Goal: Task Accomplishment & Management: Complete application form

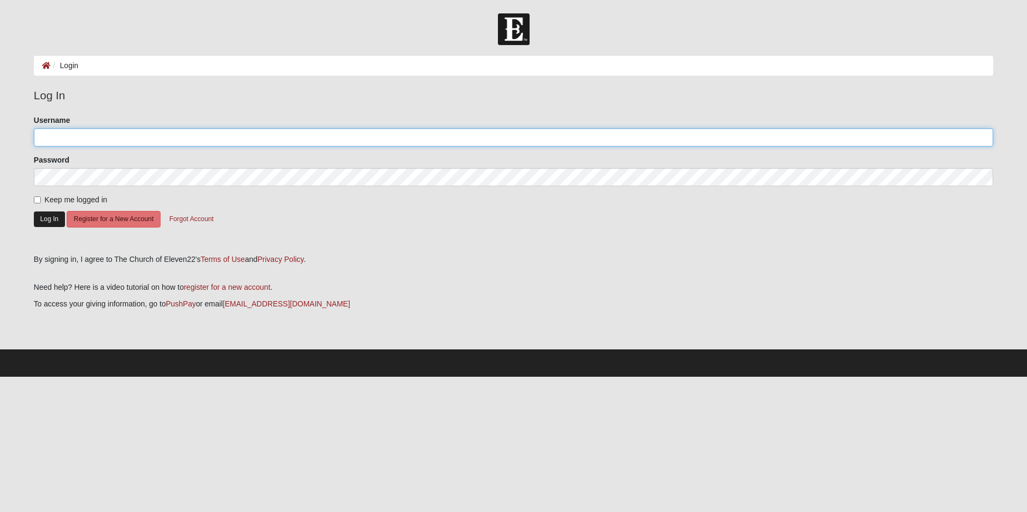
type input "michaelserig@gmail.com"
click at [56, 223] on button "Log In" at bounding box center [49, 220] width 31 height 16
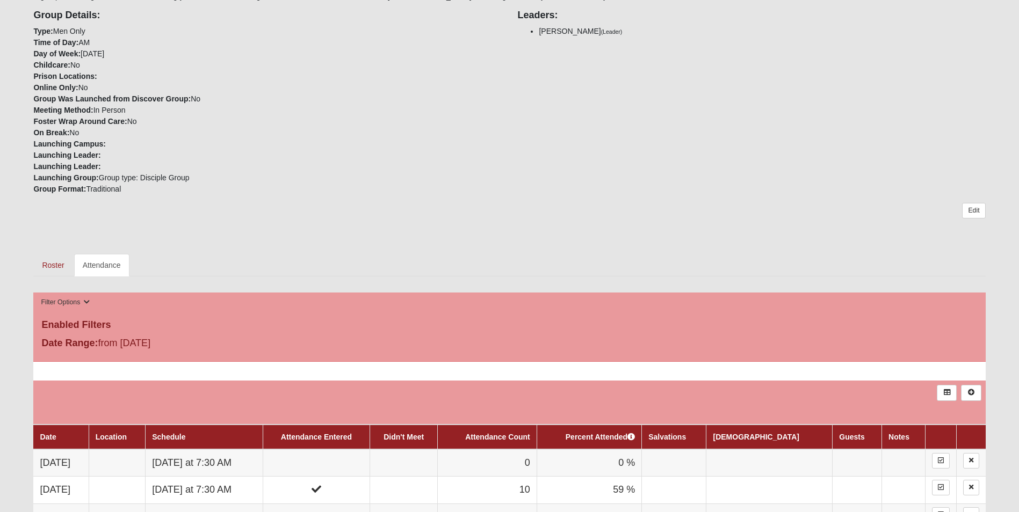
scroll to position [501, 0]
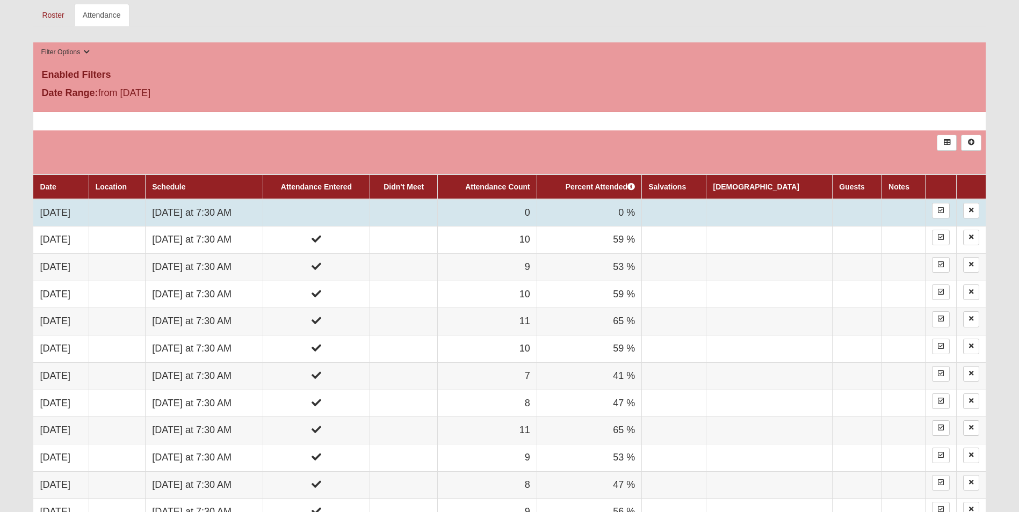
click at [215, 208] on td "[DATE] at 7:30 AM" at bounding box center [205, 212] width 118 height 27
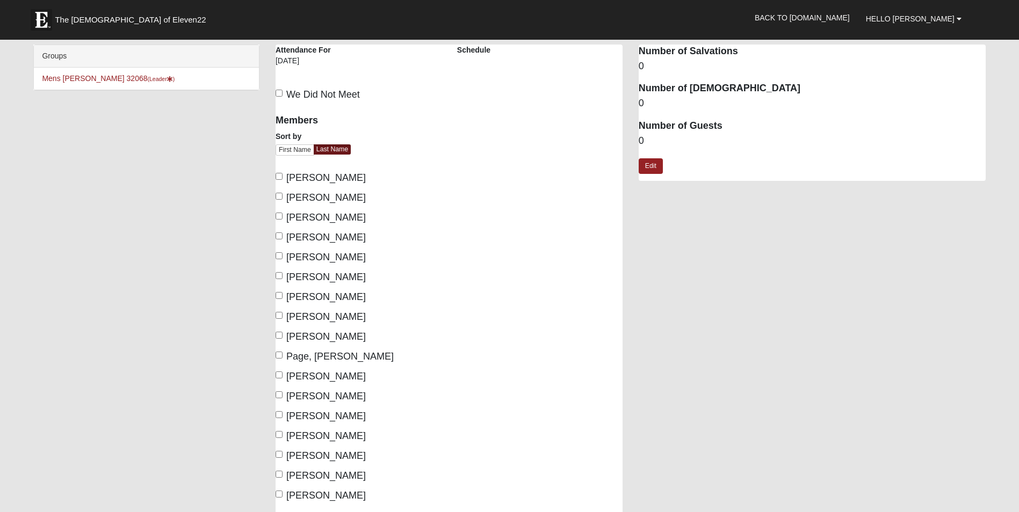
click at [283, 254] on label "[PERSON_NAME]" at bounding box center [321, 257] width 90 height 15
click at [283, 254] on input "[PERSON_NAME]" at bounding box center [279, 255] width 7 height 7
checkbox input "true"
click at [282, 278] on input "[PERSON_NAME]" at bounding box center [279, 275] width 7 height 7
checkbox input "true"
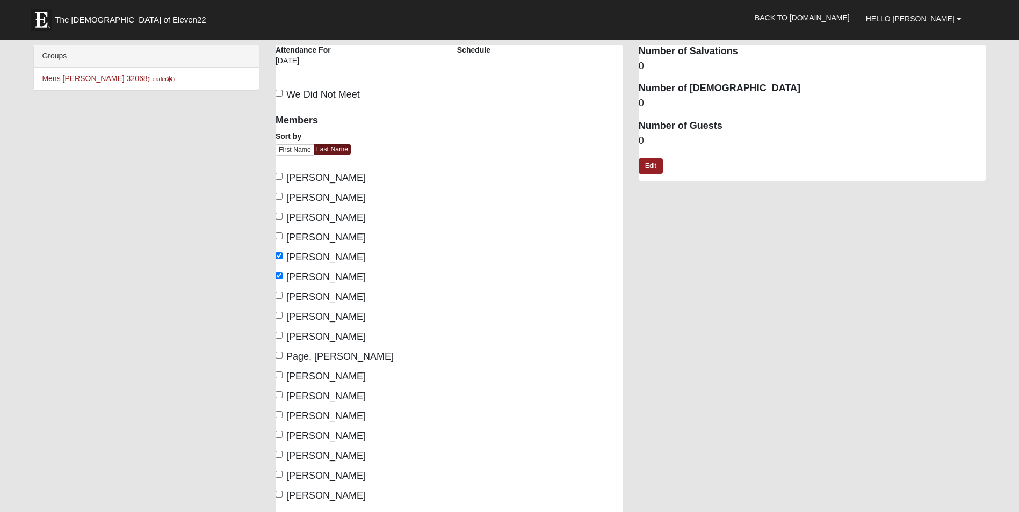
click at [283, 294] on label "[PERSON_NAME]" at bounding box center [321, 297] width 90 height 15
click at [283, 294] on input "[PERSON_NAME]" at bounding box center [279, 295] width 7 height 7
checkbox input "true"
click at [285, 321] on label "[PERSON_NAME]" at bounding box center [321, 317] width 90 height 15
click at [283, 319] on input "[PERSON_NAME]" at bounding box center [279, 315] width 7 height 7
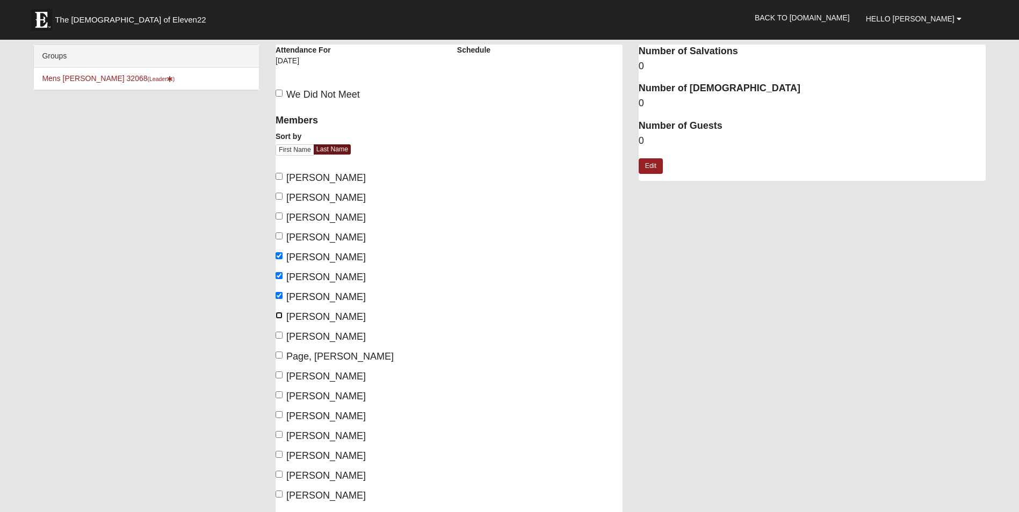
checkbox input "true"
click at [286, 332] on span "[PERSON_NAME]" at bounding box center [326, 336] width 80 height 11
click at [283, 332] on input "[PERSON_NAME]" at bounding box center [279, 335] width 7 height 7
checkbox input "true"
click at [286, 355] on span "Page, [PERSON_NAME]" at bounding box center [339, 356] width 107 height 11
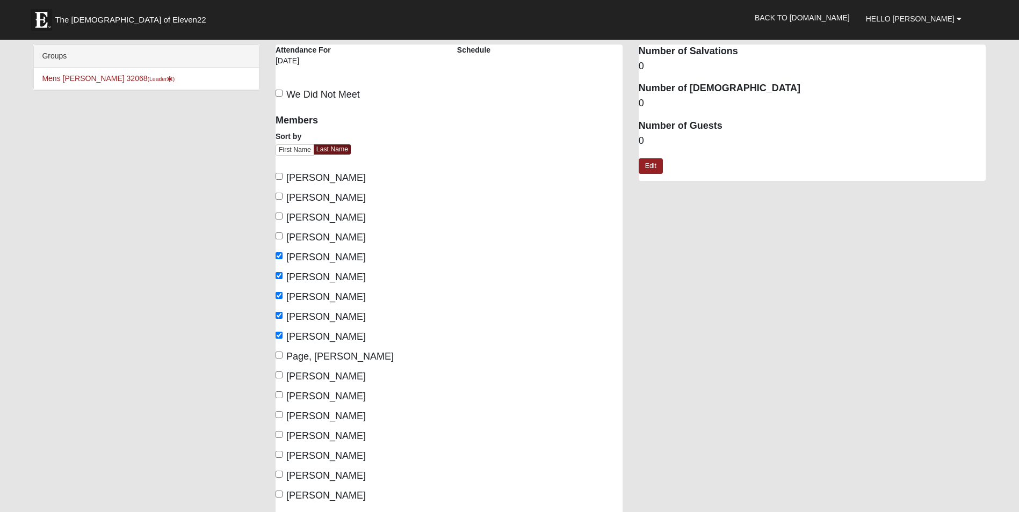
click at [283, 355] on input "Page, [PERSON_NAME]" at bounding box center [279, 355] width 7 height 7
checkbox input "true"
click at [286, 397] on span "[PERSON_NAME]" at bounding box center [326, 396] width 80 height 11
click at [283, 397] on input "[PERSON_NAME]" at bounding box center [279, 395] width 7 height 7
checkbox input "true"
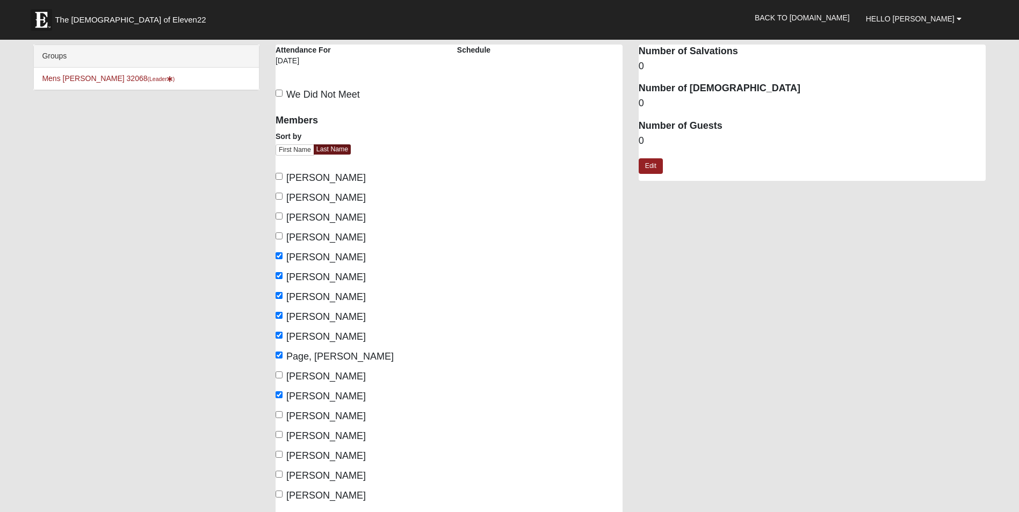
click at [286, 418] on span "[PERSON_NAME]" at bounding box center [326, 416] width 80 height 11
click at [283, 418] on input "[PERSON_NAME]" at bounding box center [279, 414] width 7 height 7
checkbox input "true"
click at [286, 458] on span "[PERSON_NAME]" at bounding box center [326, 456] width 80 height 11
click at [283, 458] on input "[PERSON_NAME]" at bounding box center [279, 454] width 7 height 7
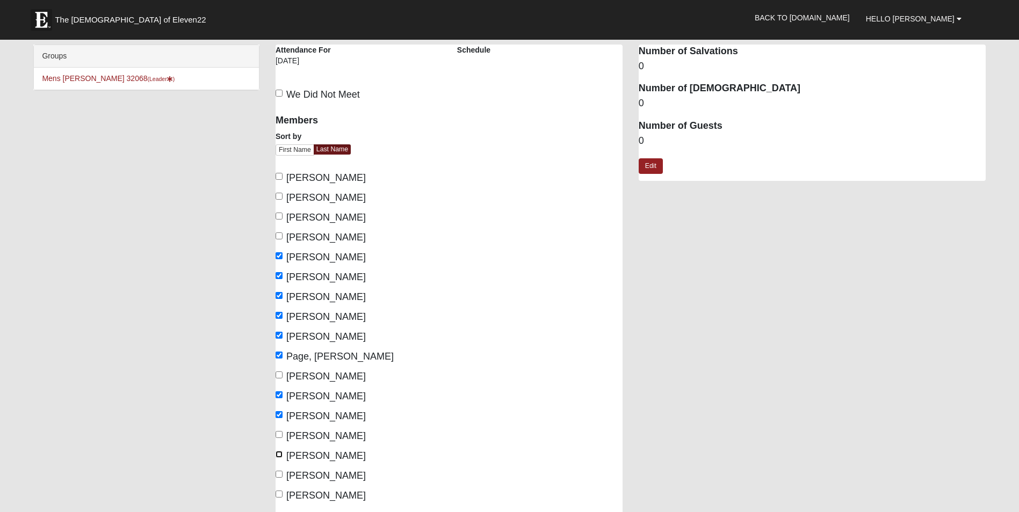
checkbox input "true"
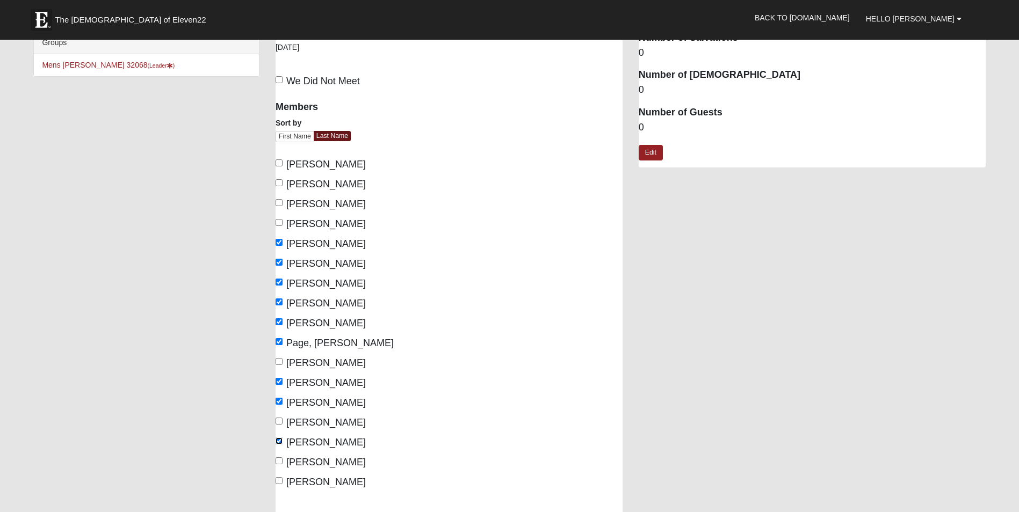
scroll to position [251, 0]
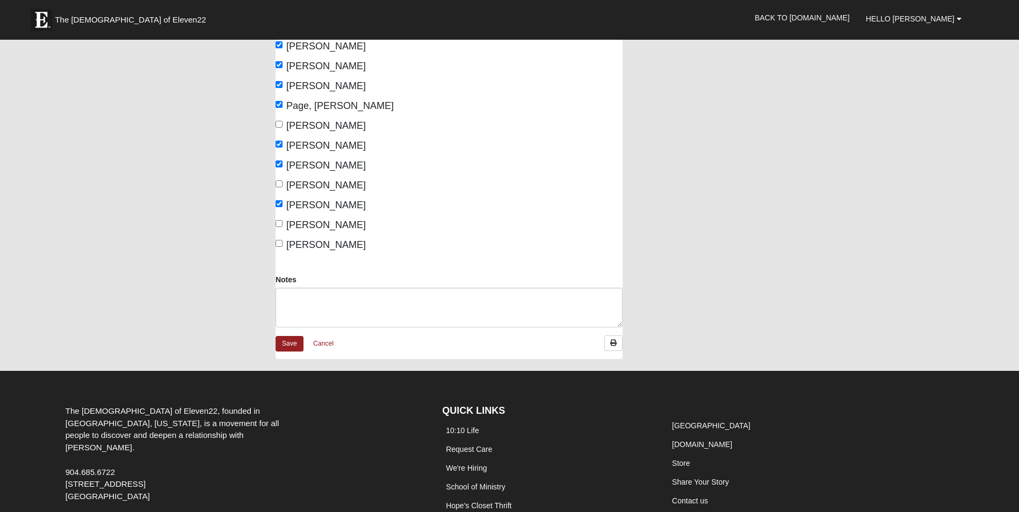
click at [280, 239] on label "[PERSON_NAME]" at bounding box center [321, 245] width 90 height 15
click at [280, 240] on input "[PERSON_NAME]" at bounding box center [279, 243] width 7 height 7
checkbox input "true"
click at [297, 343] on link "Save" at bounding box center [290, 344] width 28 height 16
